Goal: Information Seeking & Learning: Check status

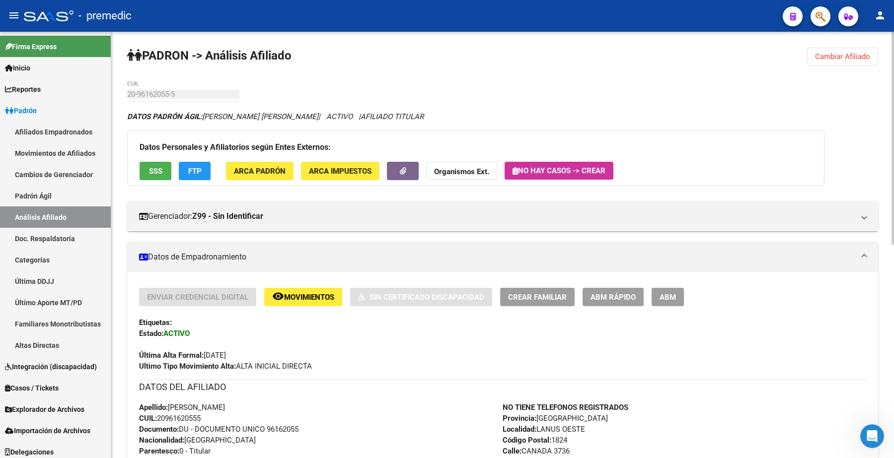
click at [850, 45] on div "PADRON -> Análisis Afiliado Cambiar Afiliado 20-96162055-5 CUIL DATOS PADRÓN ÁG…" at bounding box center [502, 460] width 783 height 856
click at [845, 58] on span "Cambiar Afiliado" at bounding box center [842, 56] width 55 height 9
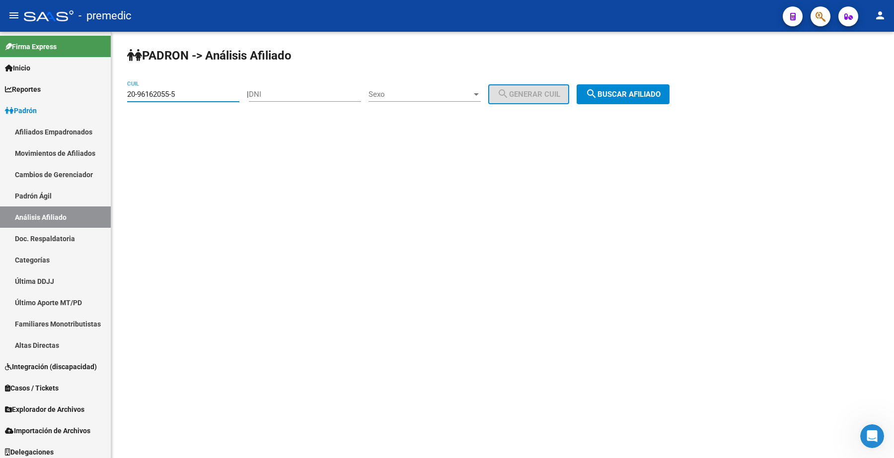
drag, startPoint x: 190, startPoint y: 96, endPoint x: 122, endPoint y: 97, distance: 68.6
click at [99, 92] on mat-sidenav-container "Firma Express Inicio Calendario SSS Instructivos Contacto OS Reportes Padrón Tr…" at bounding box center [447, 245] width 894 height 427
paste input "33-654748"
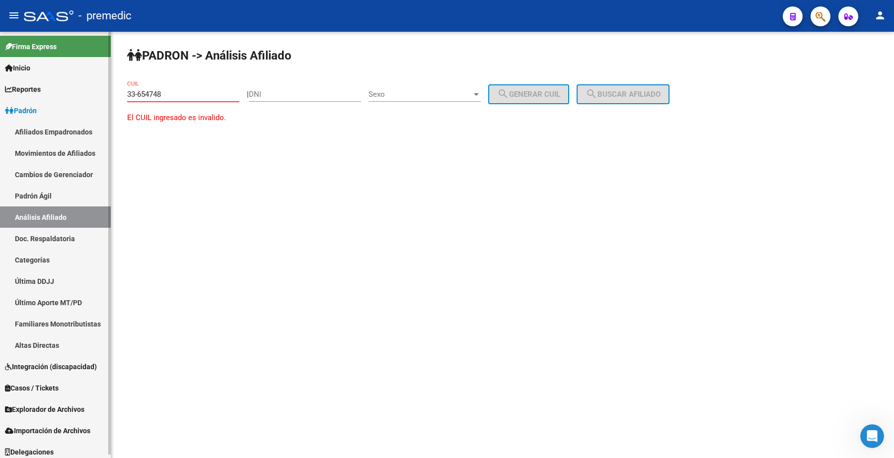
drag, startPoint x: 197, startPoint y: 89, endPoint x: 101, endPoint y: 70, distance: 98.3
click at [34, 71] on mat-sidenav-container "Firma Express Inicio Calendario SSS Instructivos Contacto OS Reportes Padrón Tr…" at bounding box center [447, 245] width 894 height 427
paste input "27-33654748-"
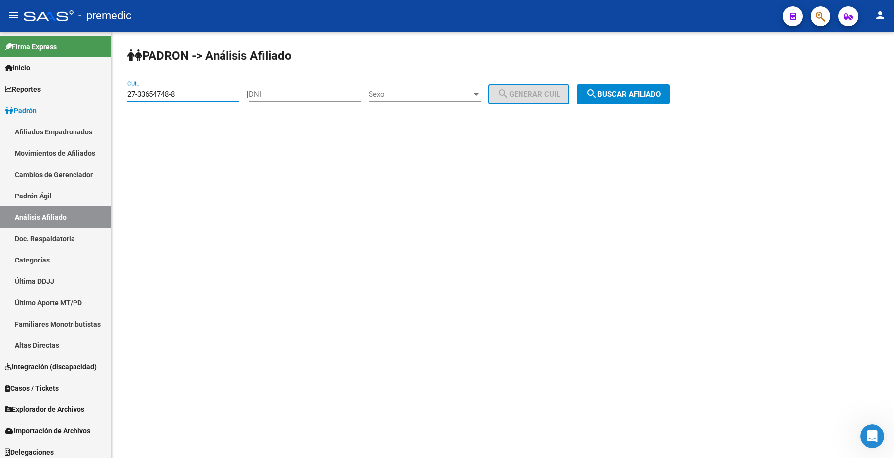
click at [611, 96] on span "search Buscar afiliado" at bounding box center [623, 94] width 75 height 9
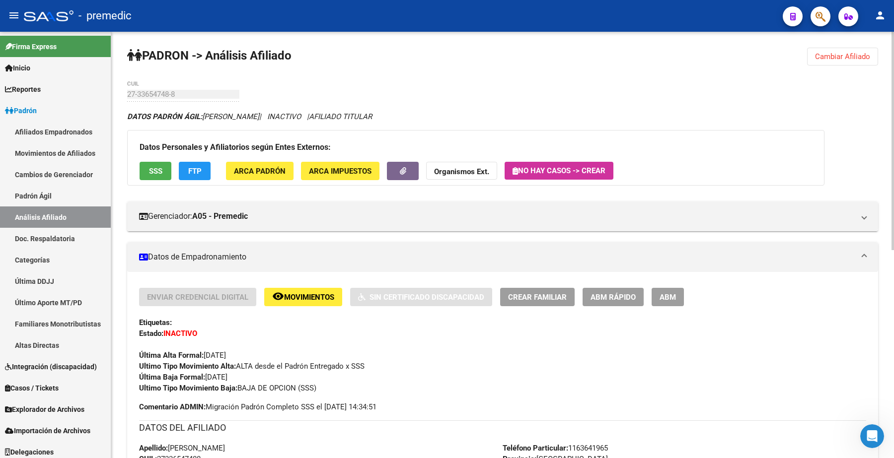
click at [840, 59] on span "Cambiar Afiliado" at bounding box center [842, 56] width 55 height 9
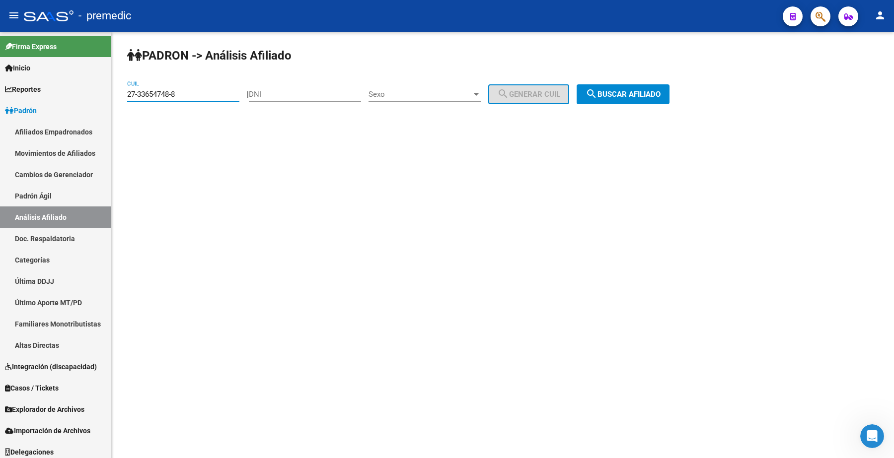
drag, startPoint x: 196, startPoint y: 95, endPoint x: 113, endPoint y: 108, distance: 83.9
click at [58, 95] on mat-sidenav-container "Firma Express Inicio Calendario SSS Instructivos Contacto OS Reportes Padrón Tr…" at bounding box center [447, 245] width 894 height 427
paste input "0-25332503-9"
click at [700, 103] on div "PADRON -> Análisis Afiliado 20-25332503-9 CUIL | DNI Sexo Sexo search Generar C…" at bounding box center [502, 84] width 783 height 104
click at [636, 97] on span "search Buscar afiliado" at bounding box center [623, 94] width 75 height 9
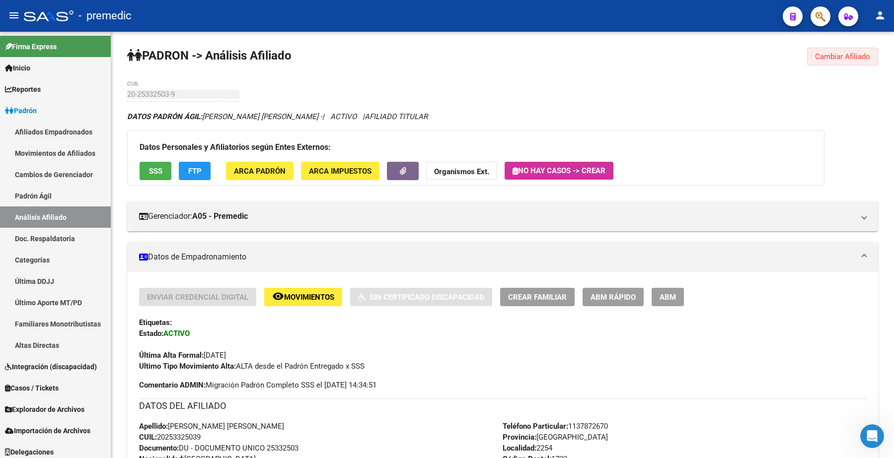
click at [818, 56] on span "Cambiar Afiliado" at bounding box center [842, 56] width 55 height 9
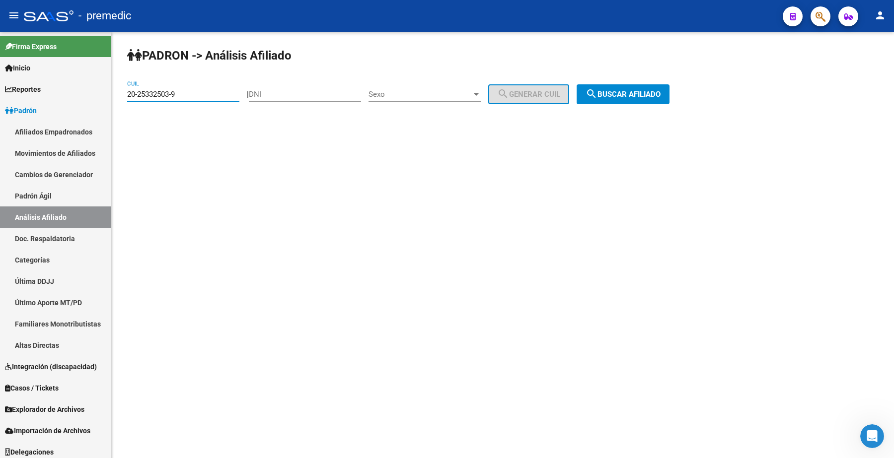
drag, startPoint x: 195, startPoint y: 97, endPoint x: 400, endPoint y: 135, distance: 208.6
click at [61, 97] on mat-sidenav-container "Firma Express Inicio Calendario SSS Instructivos Contacto OS Reportes Padrón Tr…" at bounding box center [447, 245] width 894 height 427
paste input "38165216-6"
type input "20-38165216-6"
click at [643, 97] on span "search Buscar afiliado" at bounding box center [623, 94] width 75 height 9
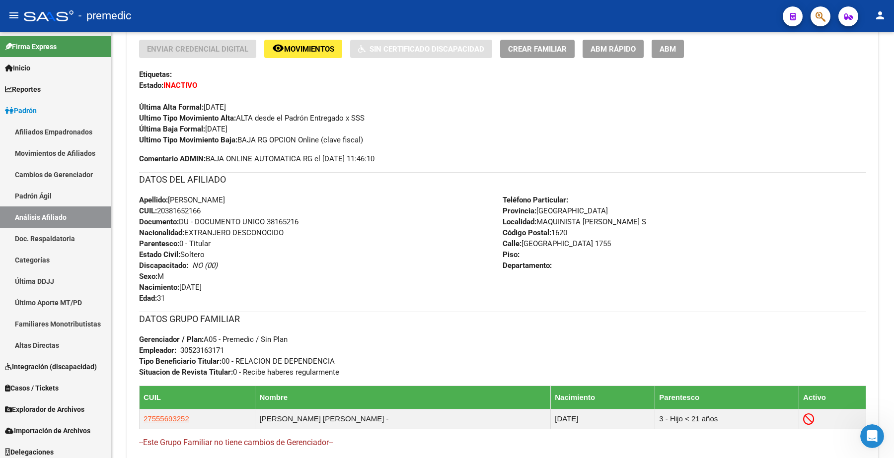
scroll to position [310, 0]
